Goal: Task Accomplishment & Management: Manage account settings

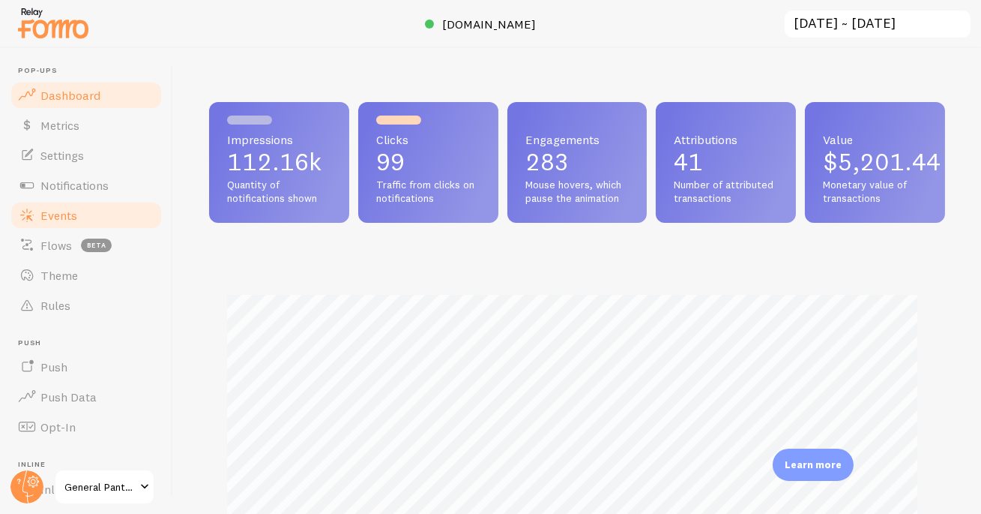
click at [47, 217] on span "Events" at bounding box center [58, 215] width 37 height 15
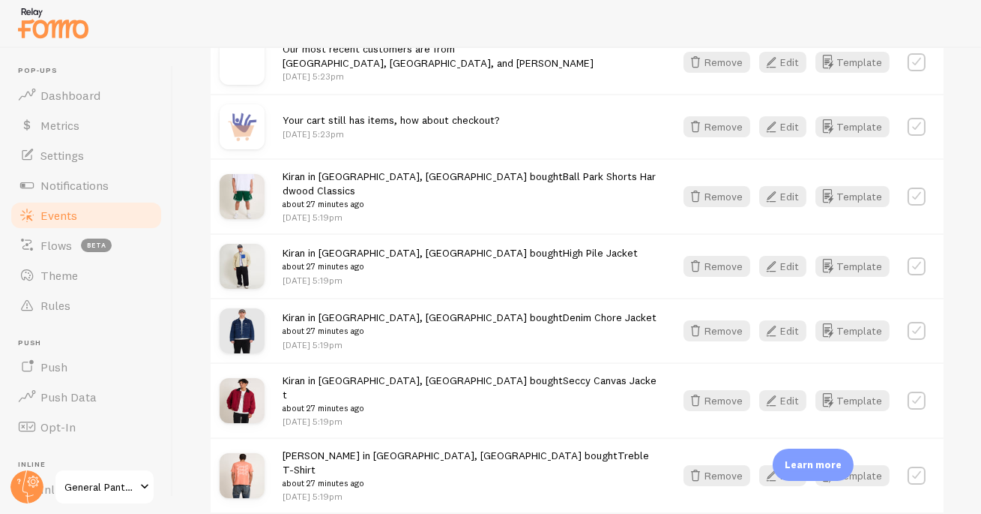
scroll to position [932, 0]
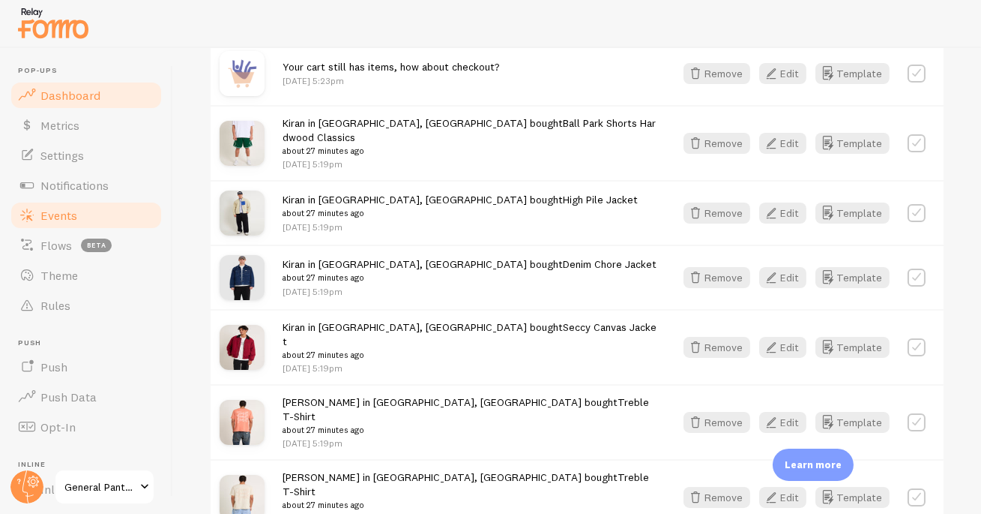
click at [67, 88] on span "Dashboard" at bounding box center [70, 95] width 60 height 15
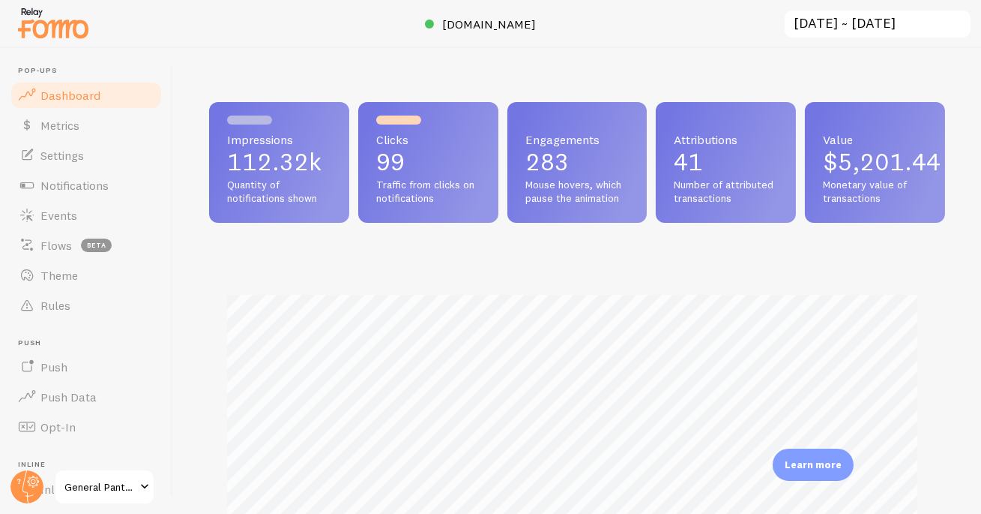
scroll to position [394, 727]
click at [75, 187] on span "Notifications" at bounding box center [74, 185] width 68 height 15
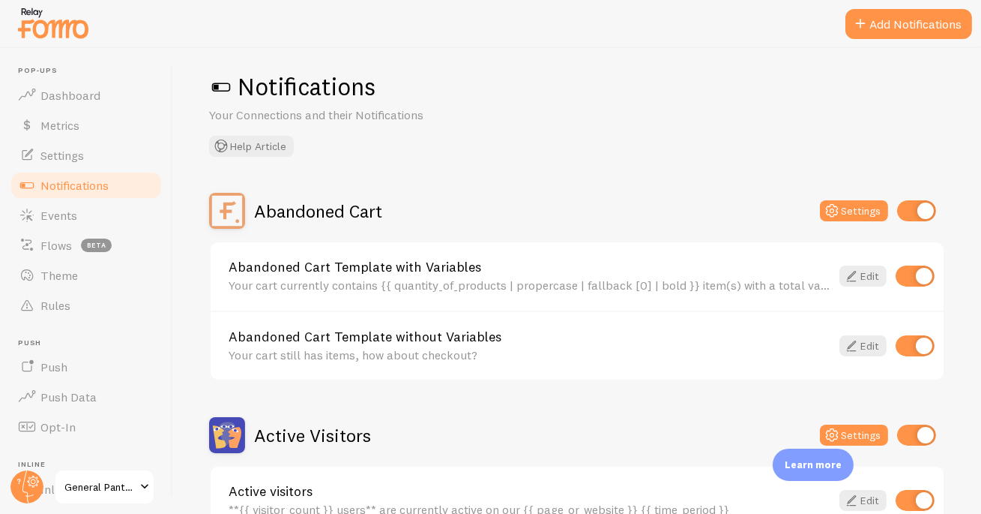
scroll to position [29, 0]
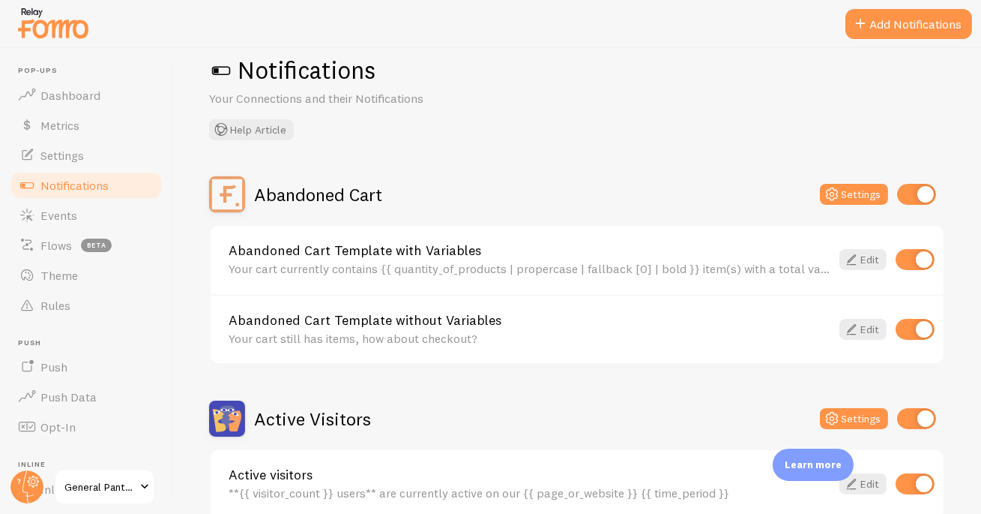
click at [897, 324] on input "checkbox" at bounding box center [915, 329] width 39 height 21
checkbox input "false"
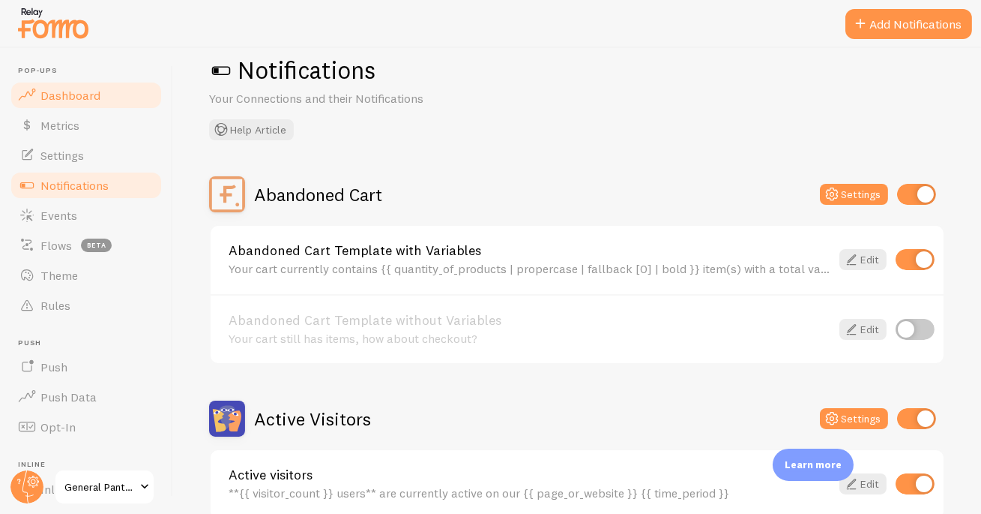
click at [88, 96] on span "Dashboard" at bounding box center [70, 95] width 60 height 15
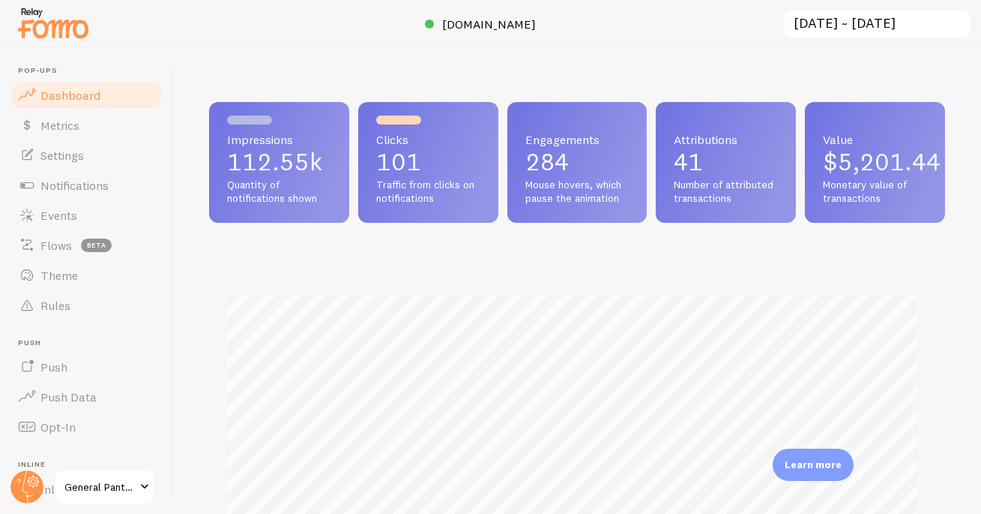
scroll to position [394, 727]
click at [488, 25] on span "[DOMAIN_NAME]" at bounding box center [490, 23] width 94 height 15
click at [88, 485] on span "General Pants Co." at bounding box center [99, 487] width 71 height 18
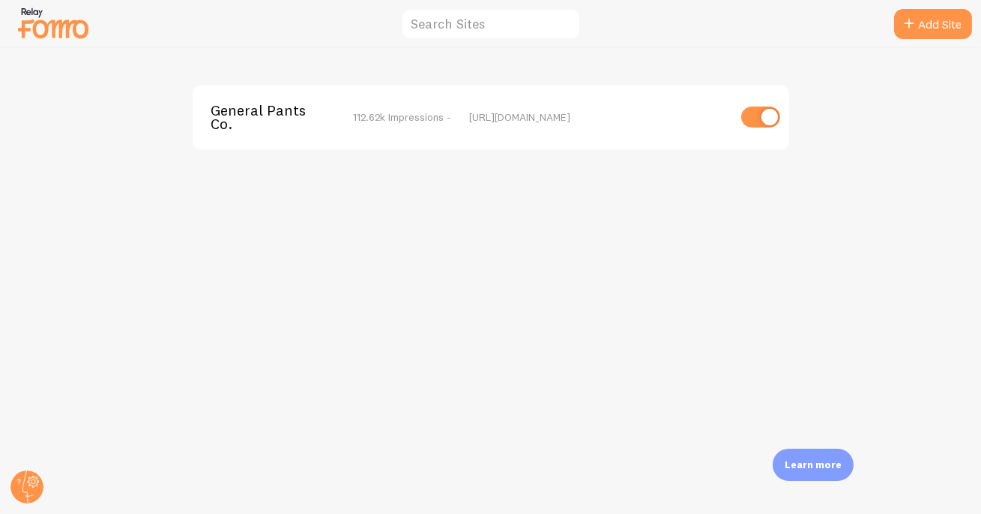
click at [266, 110] on span "General Pants Co." at bounding box center [271, 117] width 121 height 28
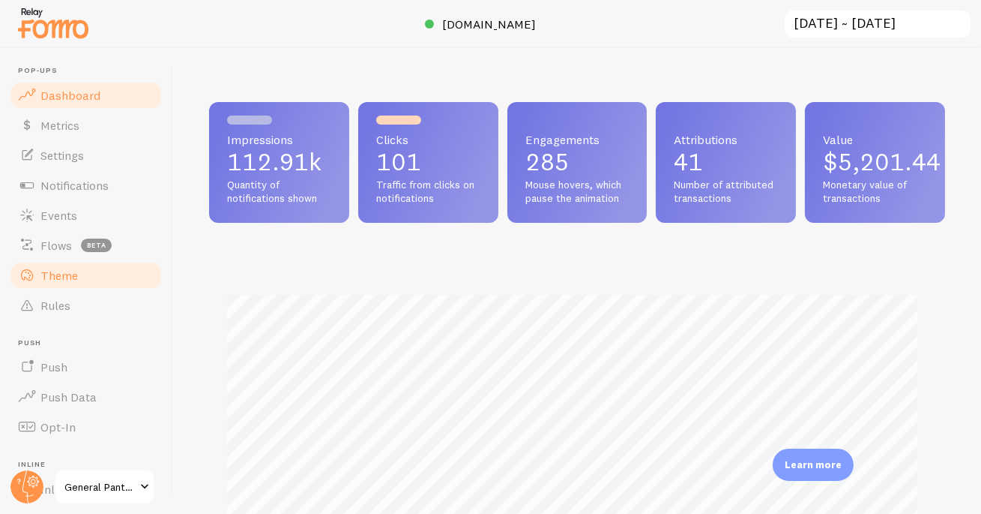
scroll to position [394, 727]
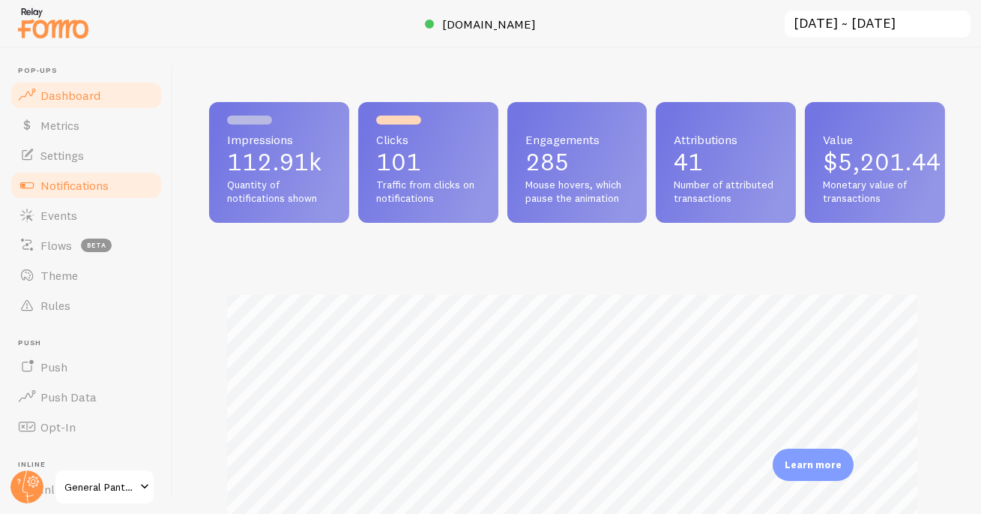
click at [100, 178] on span "Notifications" at bounding box center [74, 185] width 68 height 15
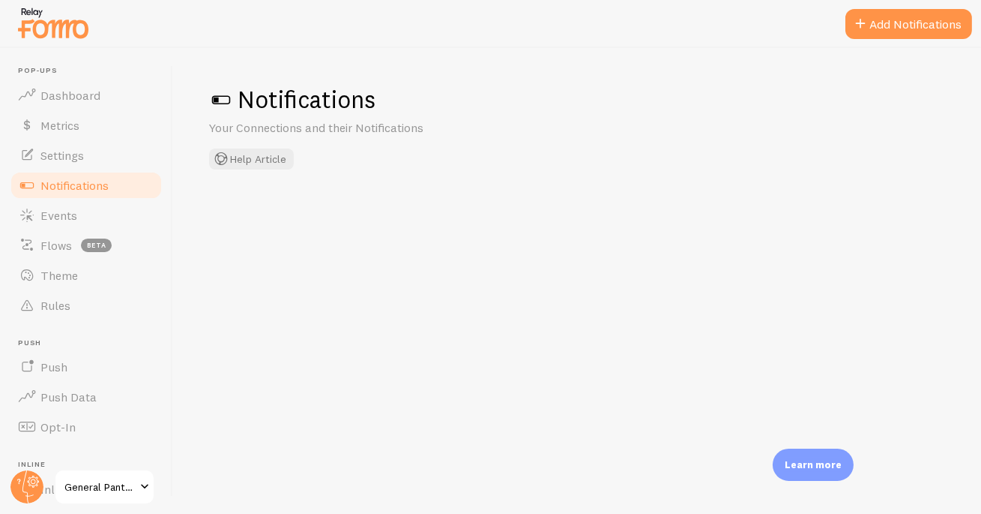
checkbox input "false"
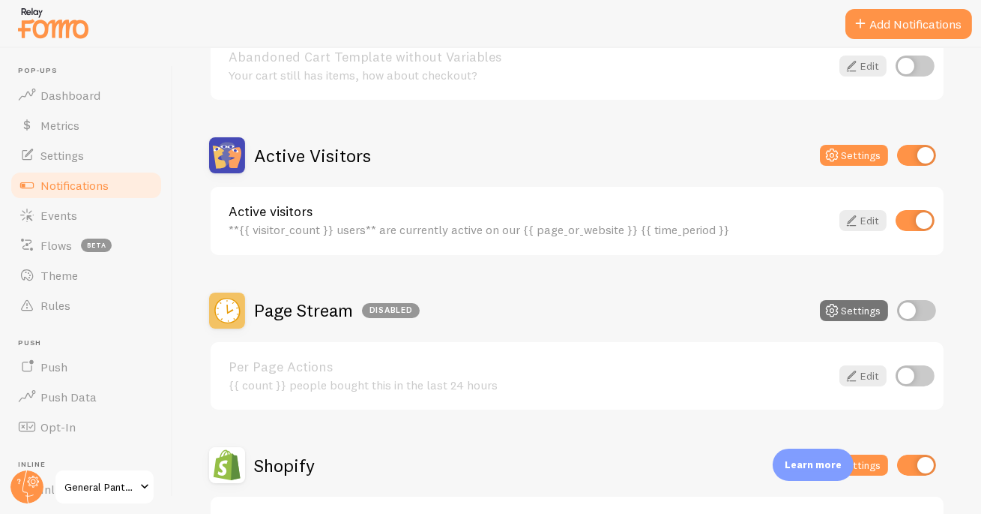
scroll to position [405, 0]
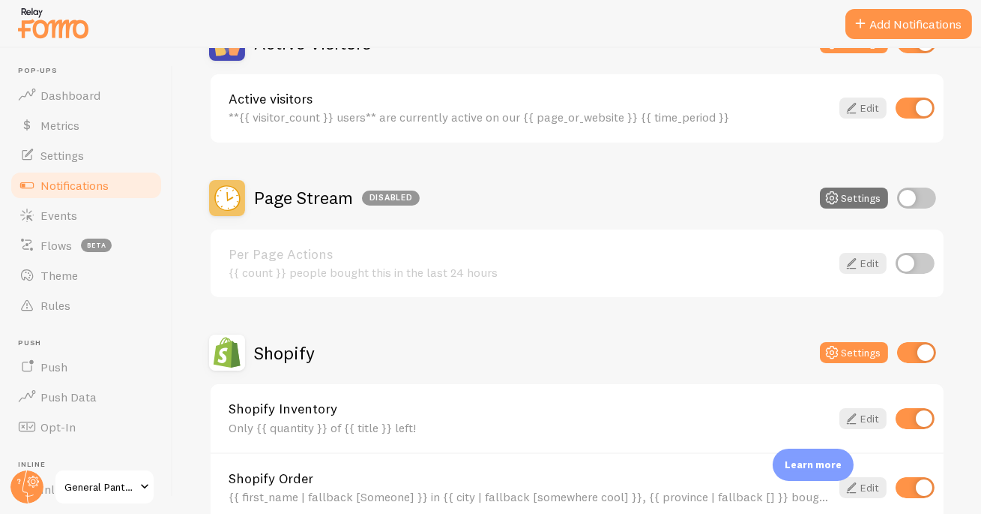
click at [256, 349] on h2 "Shopify" at bounding box center [284, 352] width 61 height 23
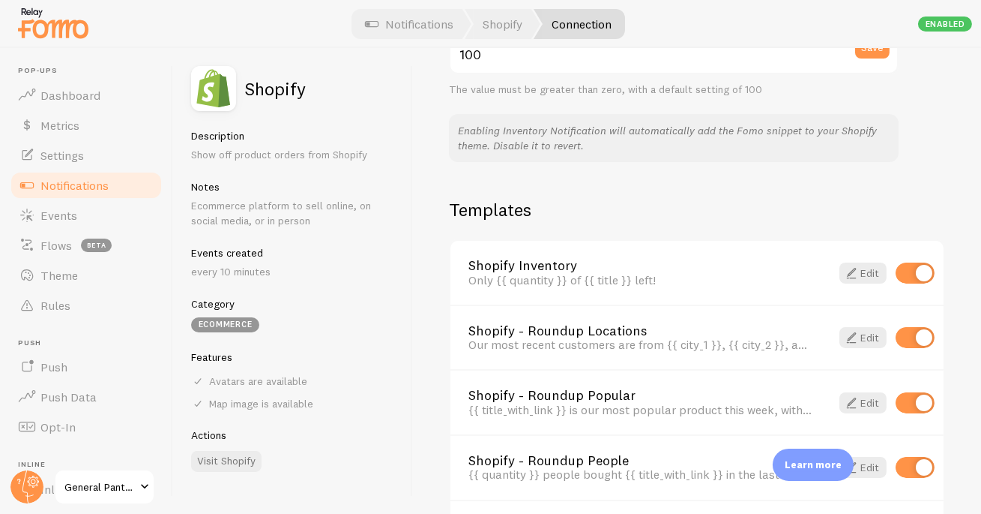
scroll to position [1060, 0]
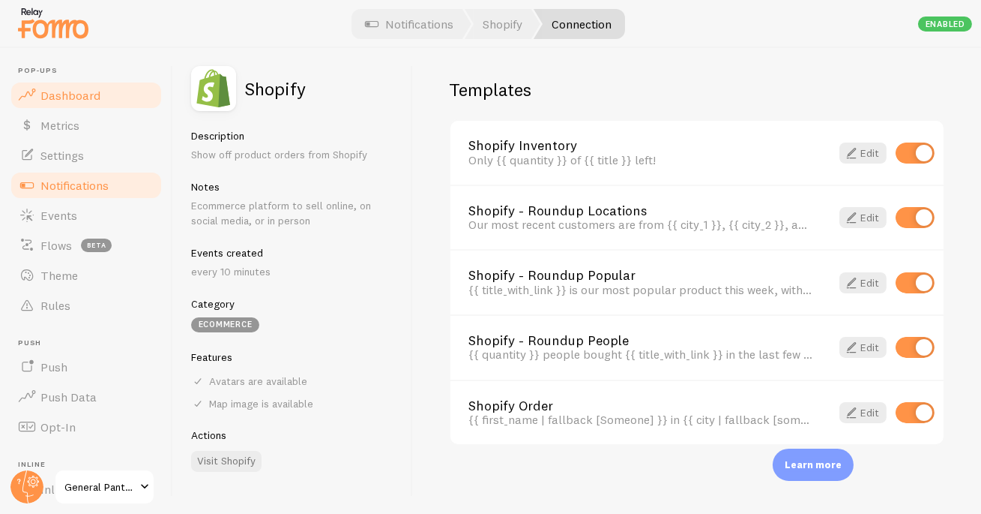
click at [69, 94] on span "Dashboard" at bounding box center [70, 95] width 60 height 15
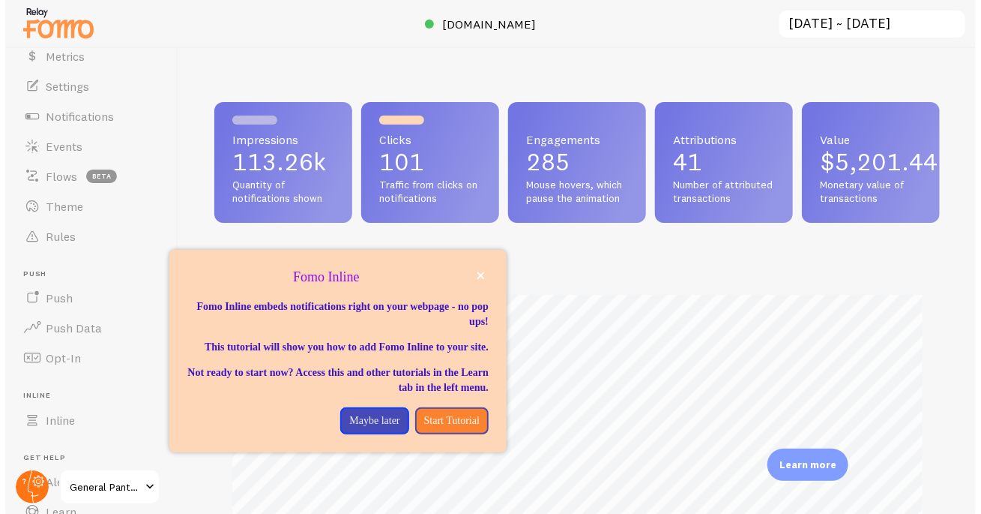
scroll to position [749353, 749021]
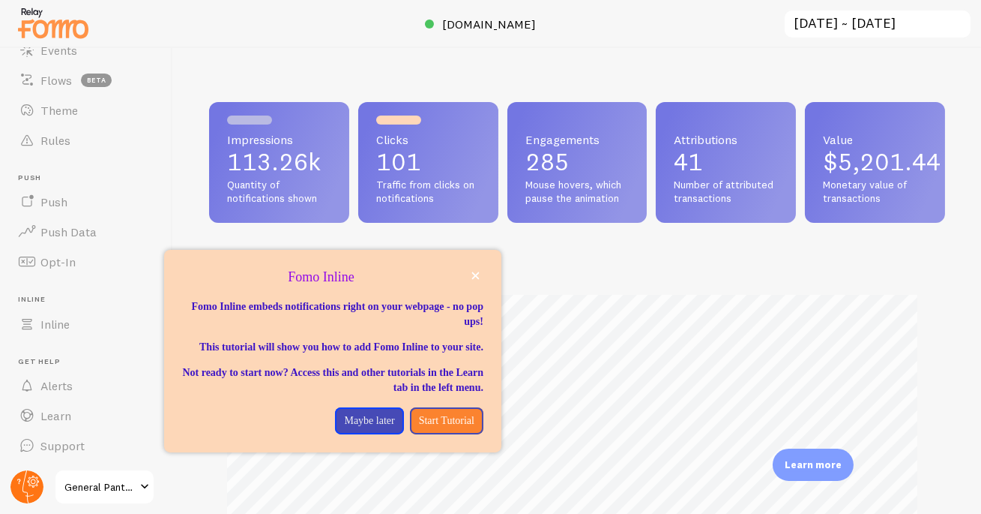
click at [37, 483] on circle at bounding box center [26, 486] width 33 height 33
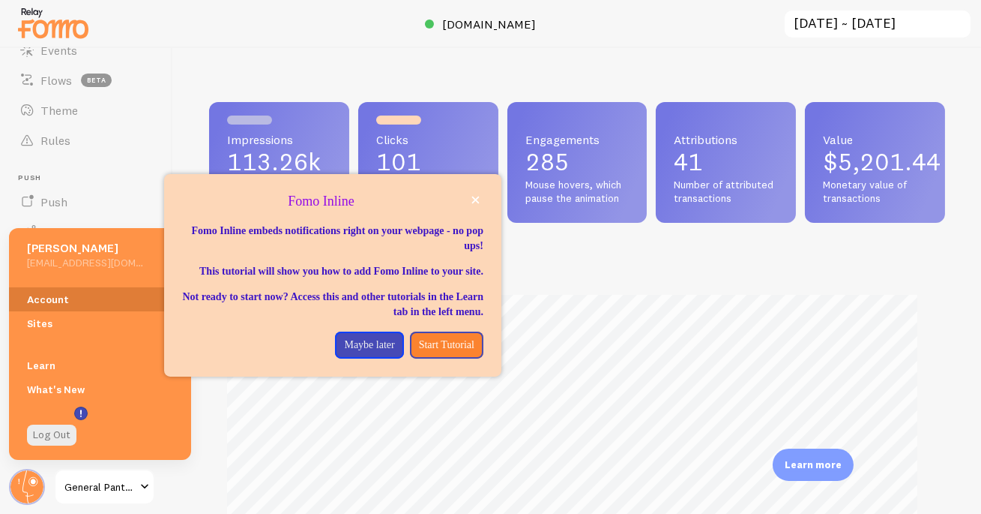
click at [58, 301] on link "Account" at bounding box center [100, 299] width 182 height 24
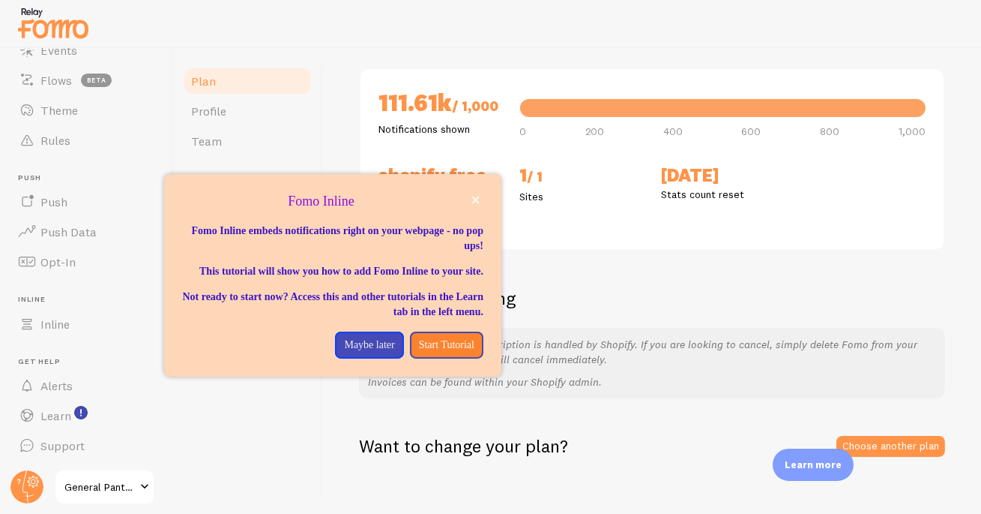
scroll to position [160, 0]
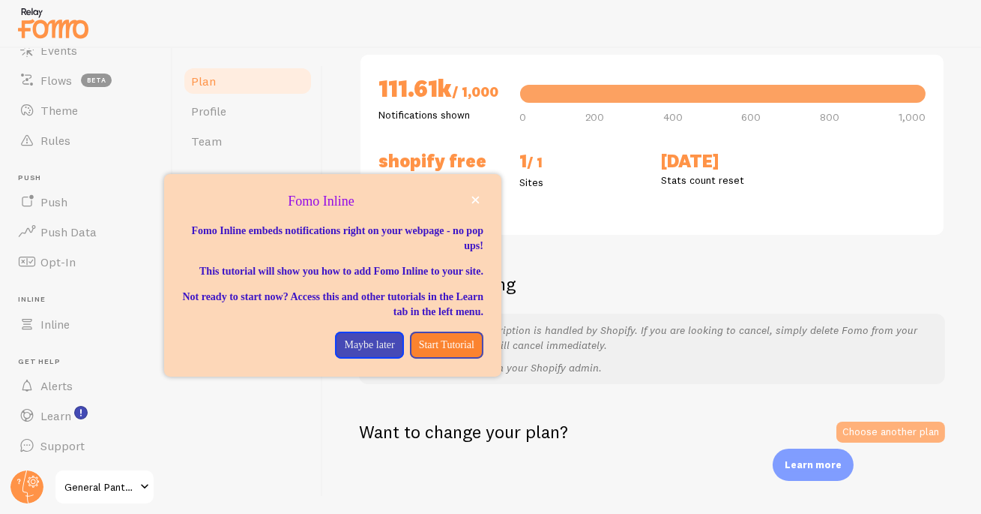
click at [864, 430] on link "Choose another plan" at bounding box center [891, 431] width 109 height 21
click at [475, 197] on icon "close," at bounding box center [476, 200] width 8 height 8
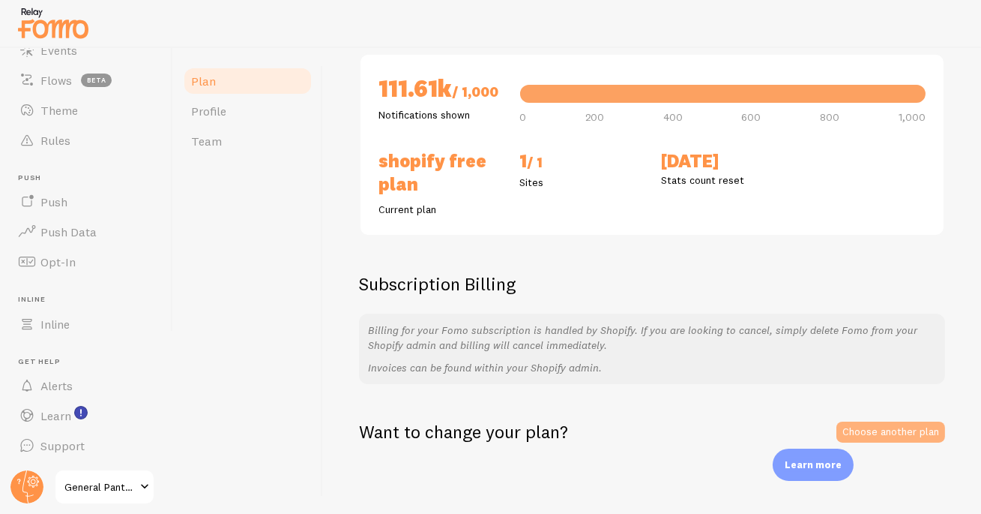
drag, startPoint x: 860, startPoint y: 429, endPoint x: 848, endPoint y: 423, distance: 13.4
click at [861, 429] on link "Choose another plan" at bounding box center [891, 431] width 109 height 21
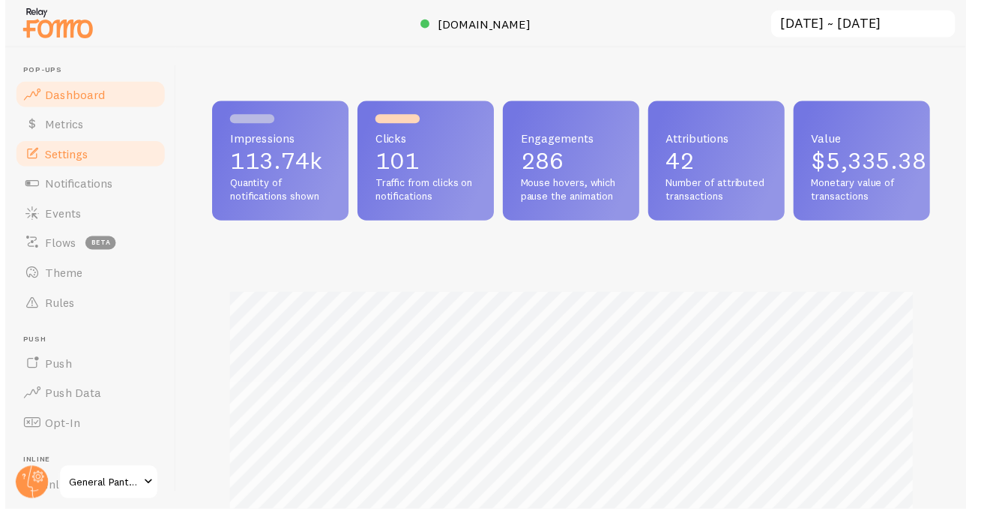
scroll to position [749353, 749021]
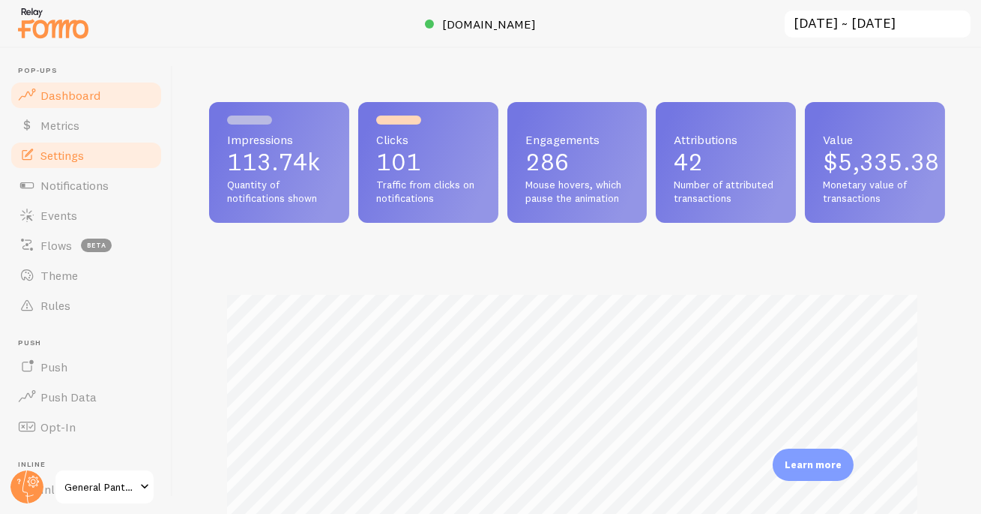
click at [68, 157] on span "Settings" at bounding box center [61, 155] width 43 height 15
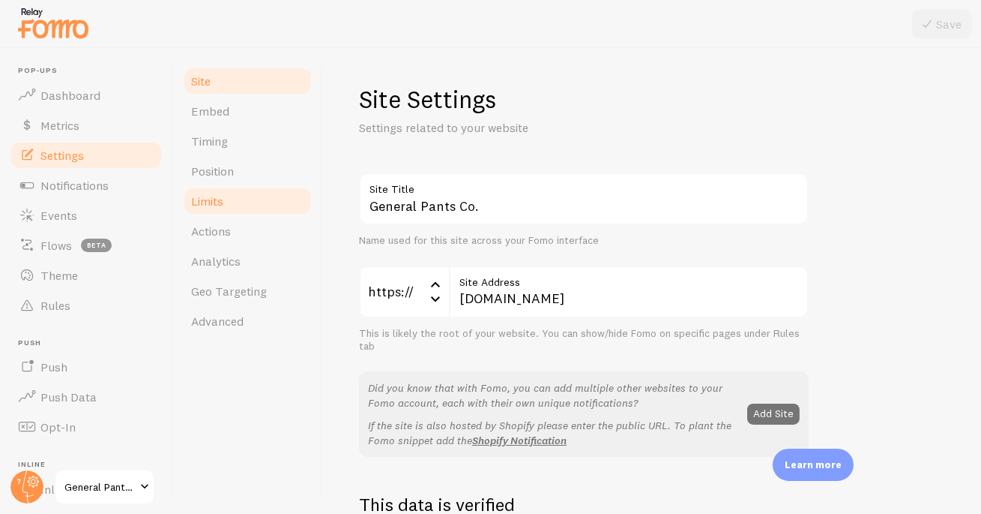
click at [199, 203] on span "Limits" at bounding box center [207, 200] width 32 height 15
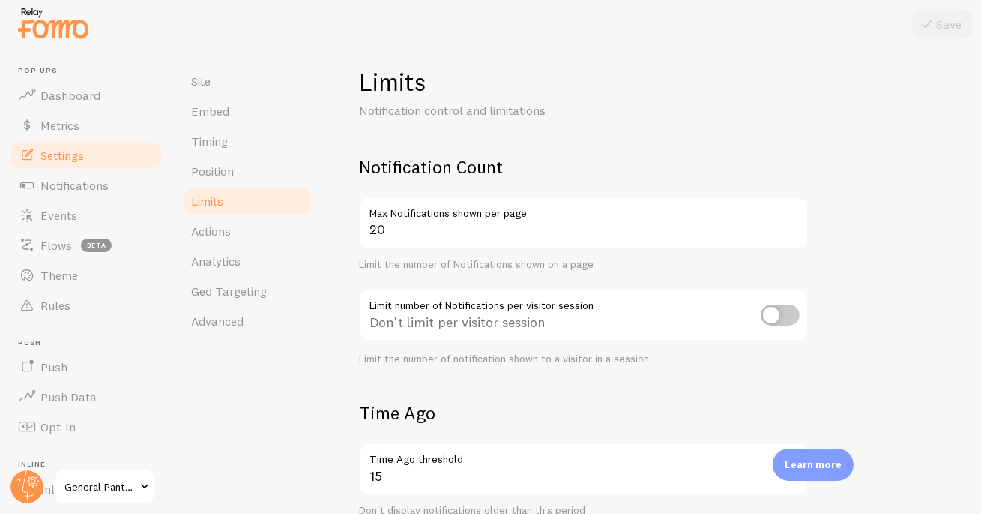
scroll to position [175, 0]
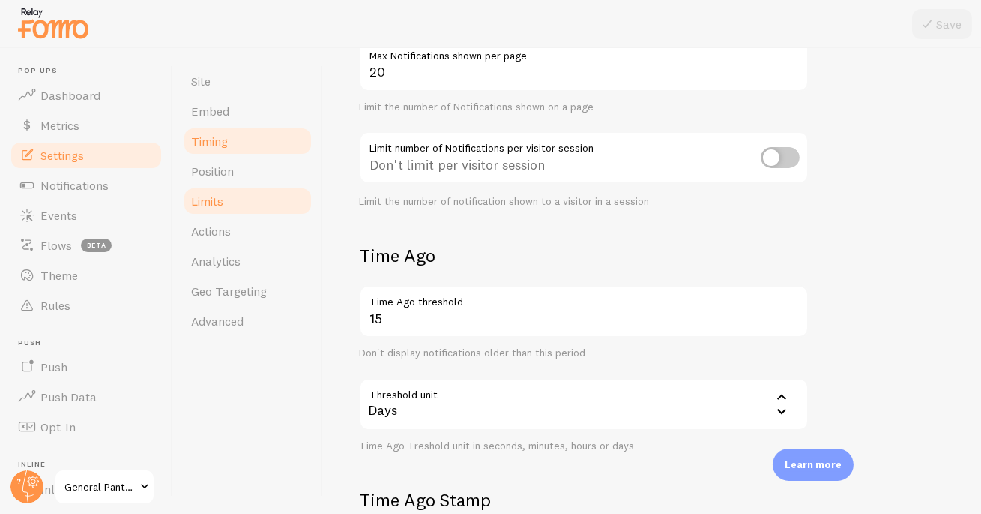
click at [233, 144] on link "Timing" at bounding box center [247, 141] width 131 height 30
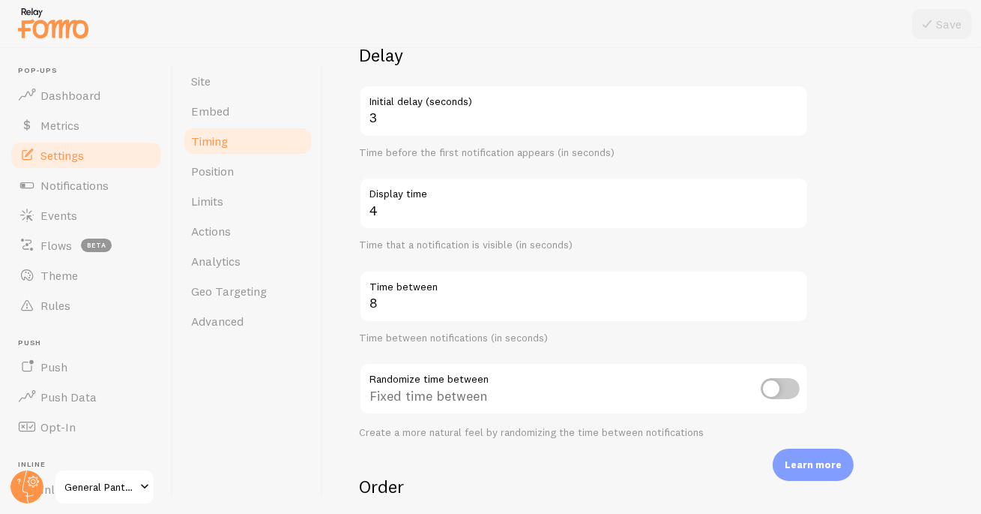
scroll to position [132, 0]
click at [91, 480] on span "General Pants Co." at bounding box center [99, 487] width 71 height 18
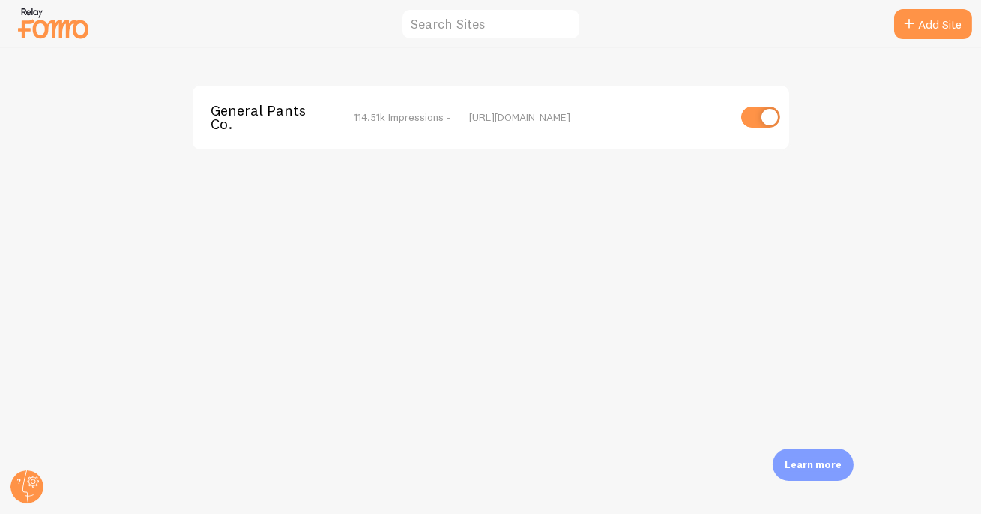
click at [763, 118] on input "checkbox" at bounding box center [761, 116] width 39 height 21
checkbox input "false"
